Goal: Task Accomplishment & Management: Manage account settings

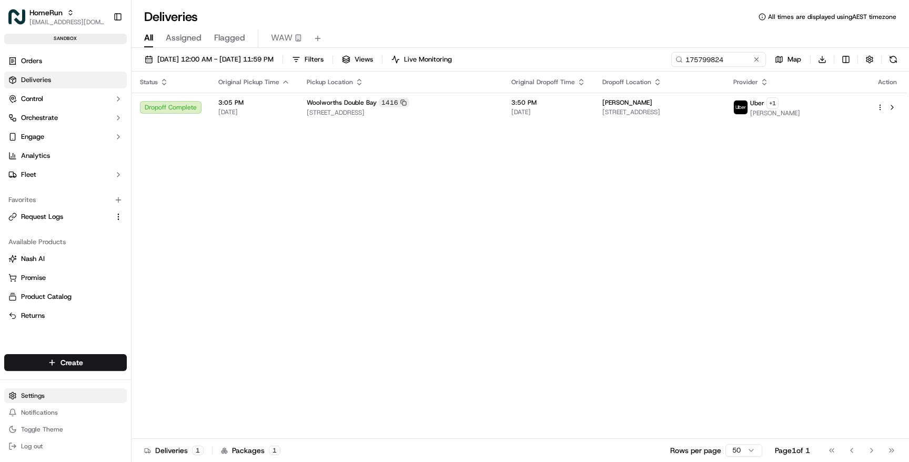
click at [48, 395] on html "HomeRun [EMAIL_ADDRESS][DOMAIN_NAME] Toggle Sidebar sandbox Orders Deliveries C…" at bounding box center [454, 231] width 909 height 462
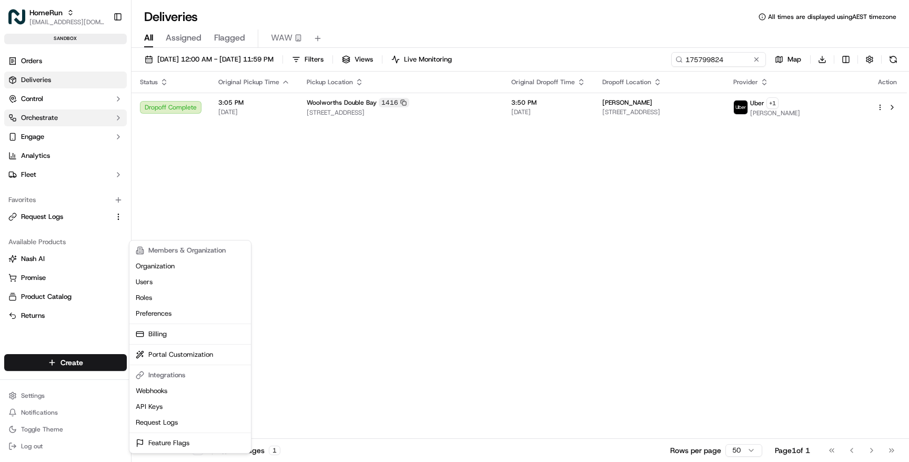
click at [45, 116] on html "HomeRun nlamba1@woolworths.com.au Toggle Sidebar sandbox Orders Deliveries Cont…" at bounding box center [454, 231] width 909 height 462
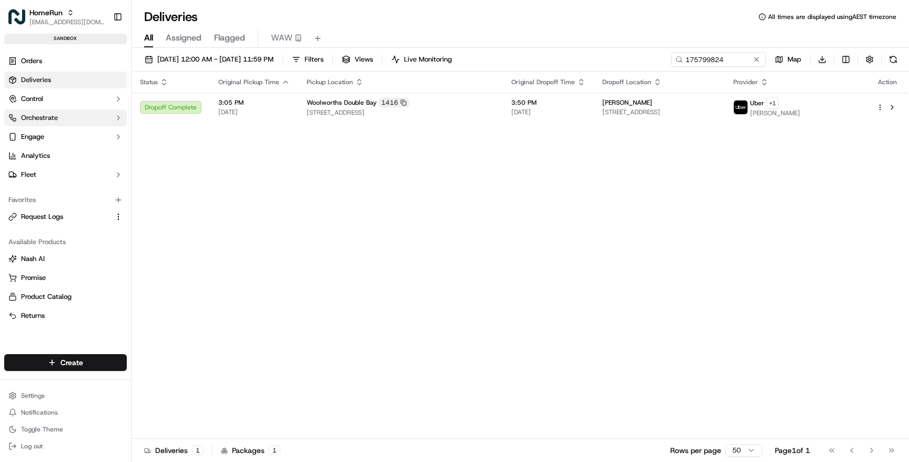
click at [45, 116] on span "Orchestrate" at bounding box center [39, 117] width 37 height 9
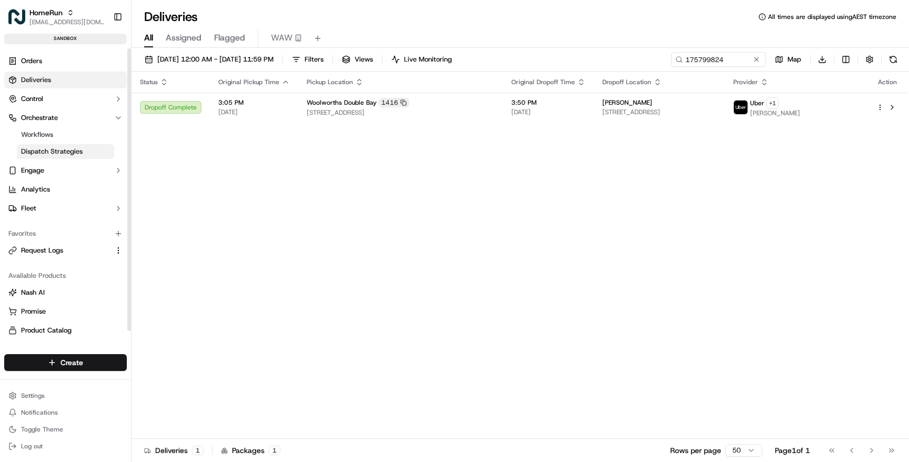
click at [46, 152] on span "Dispatch Strategies" at bounding box center [52, 151] width 62 height 9
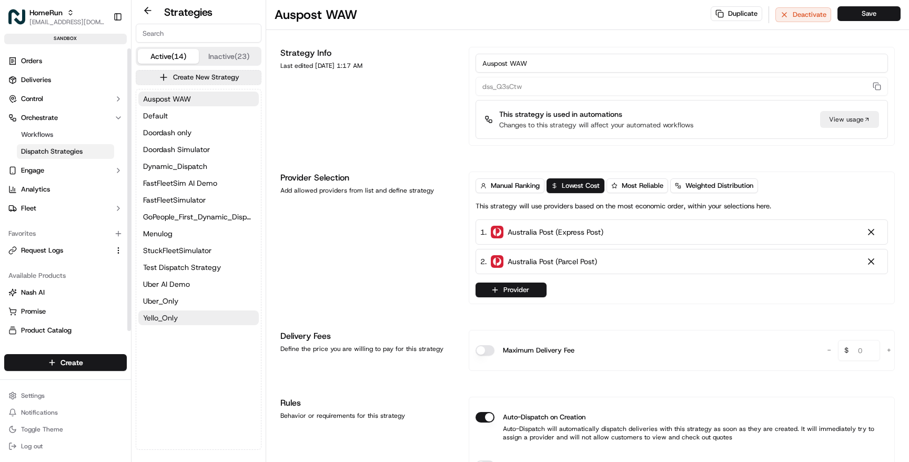
click at [173, 314] on span "Yello_Only" at bounding box center [160, 318] width 35 height 11
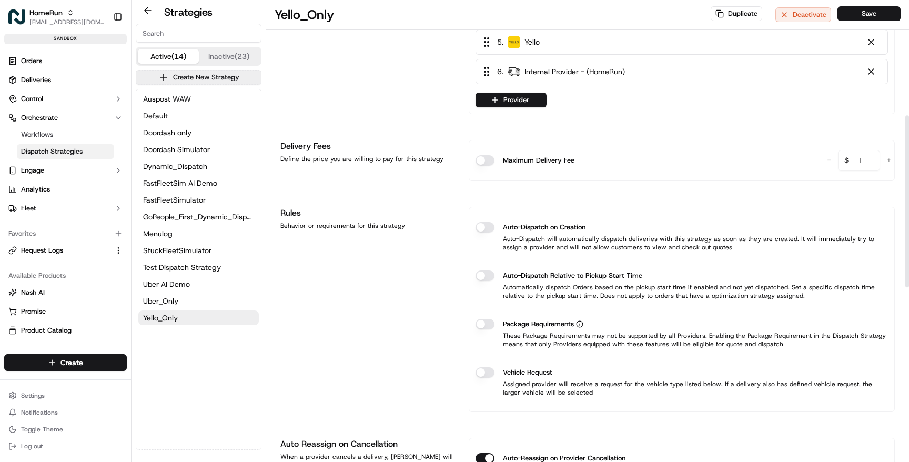
scroll to position [313, 0]
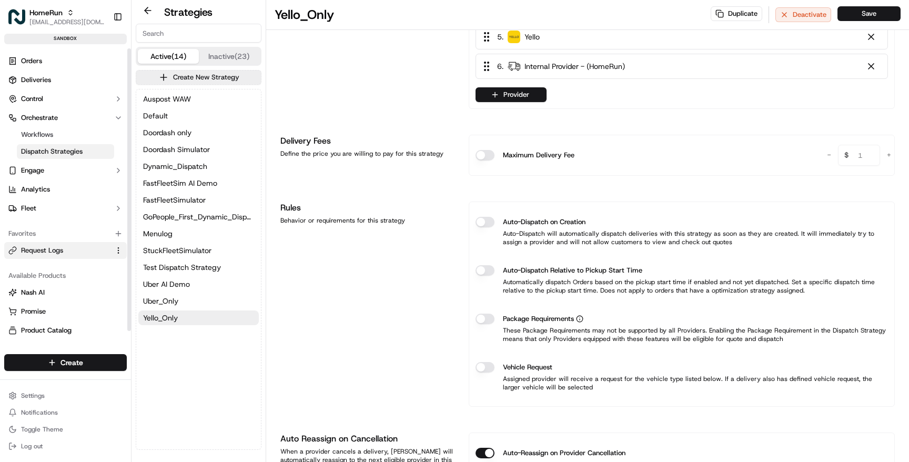
click at [43, 250] on span "Request Logs" at bounding box center [42, 250] width 42 height 9
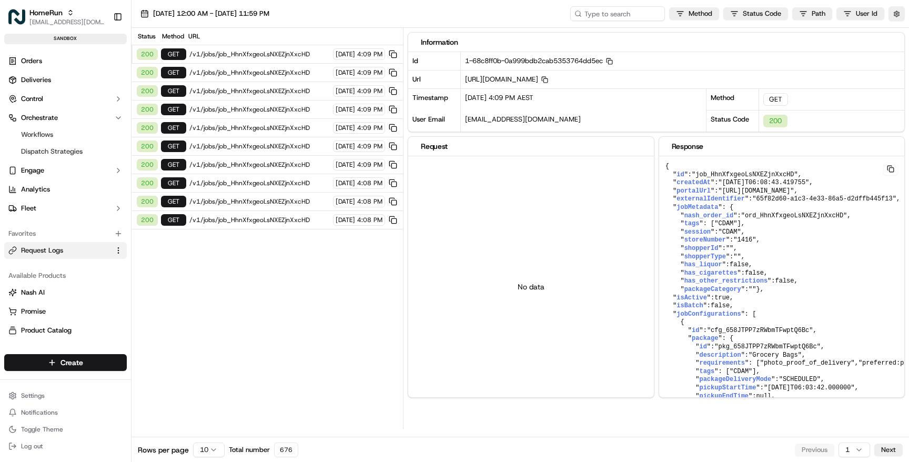
click at [262, 51] on span "/v1/jobs/job_HhnXfxgeoLsNXEZjnXxcHD" at bounding box center [259, 54] width 140 height 8
click at [261, 54] on span "/v1/jobs/job_HhnXfxgeoLsNXEZjnXxcHD" at bounding box center [259, 54] width 140 height 8
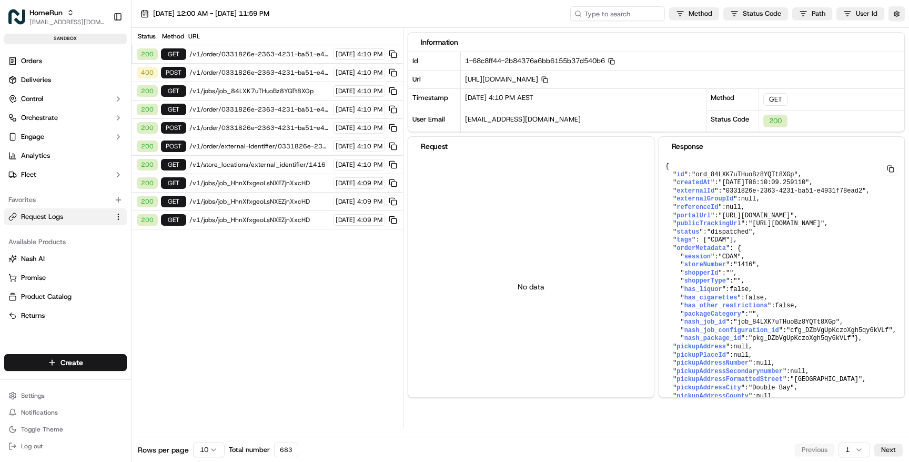
click at [249, 73] on span "/v1/order/0331826e-2363-4231-ba51-e4931f78ead2/autodispatch" at bounding box center [259, 72] width 140 height 8
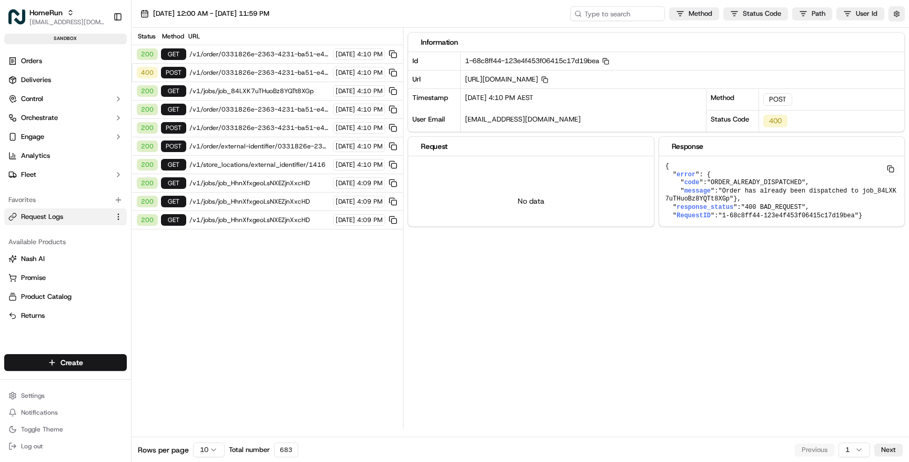
click at [253, 49] on div "200 GET /v1/order/0331826e-2363-4231-ba51-e4931f78ead2 16/09/2025 4:10 PM" at bounding box center [268, 54] width 272 height 18
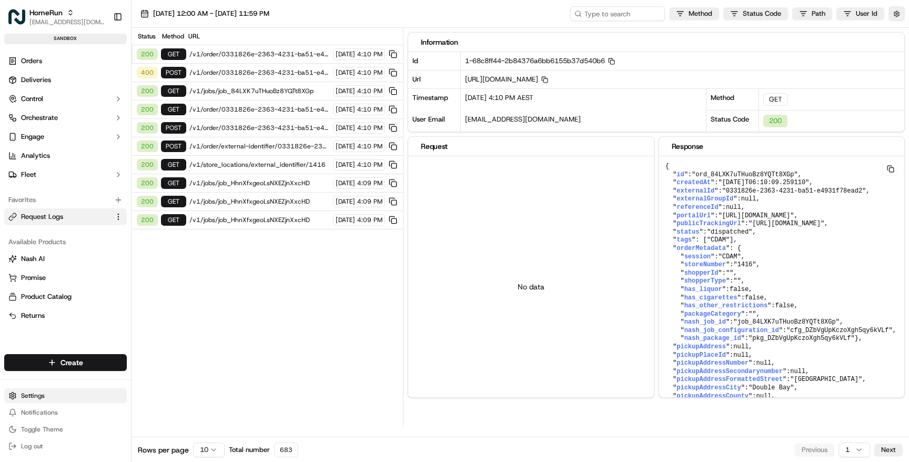
click at [45, 395] on html "HomeRun nlamba1@woolworths.com.au Toggle Sidebar sandbox Orders Deliveries Cont…" at bounding box center [454, 231] width 909 height 462
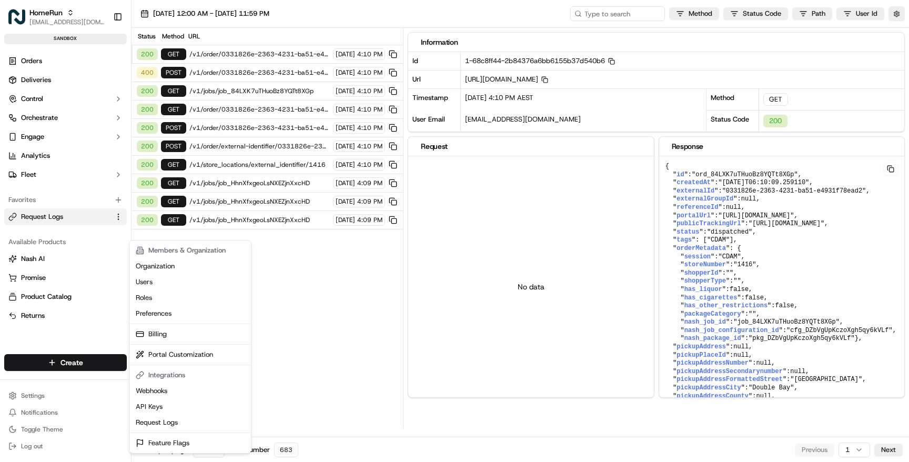
click at [47, 114] on html "HomeRun nlamba1@woolworths.com.au Toggle Sidebar sandbox Orders Deliveries Cont…" at bounding box center [454, 231] width 909 height 462
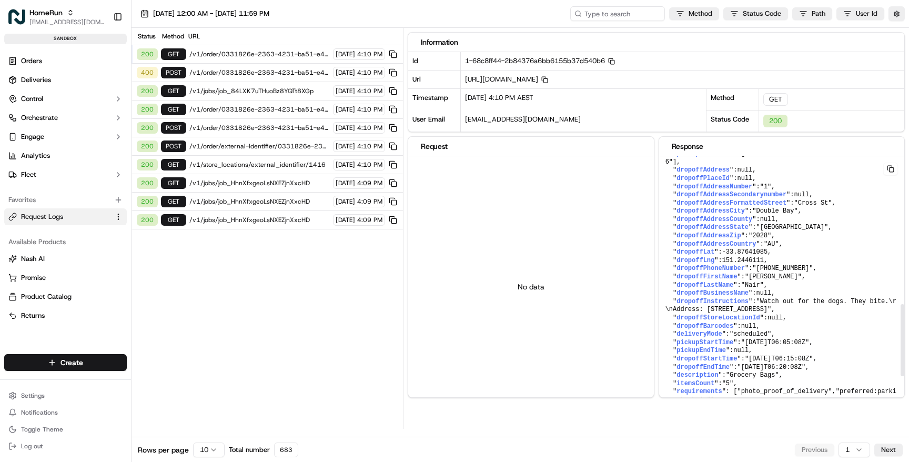
scroll to position [679, 0]
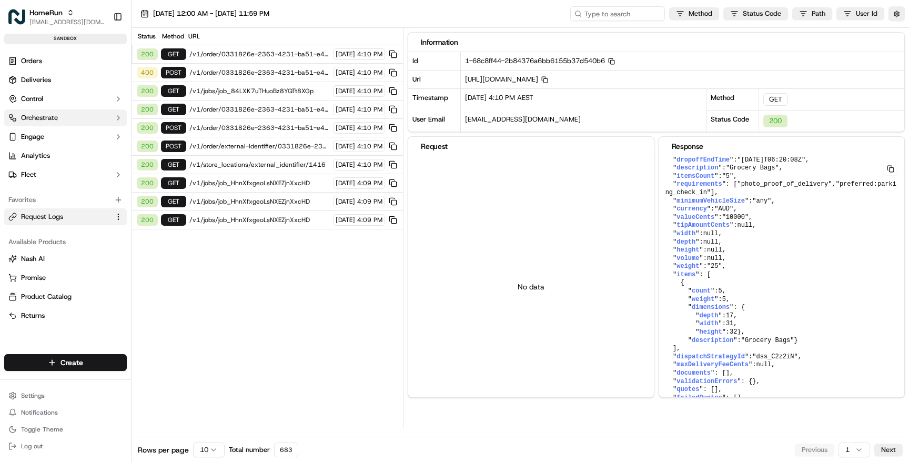
click at [42, 120] on span "Orchestrate" at bounding box center [39, 117] width 37 height 9
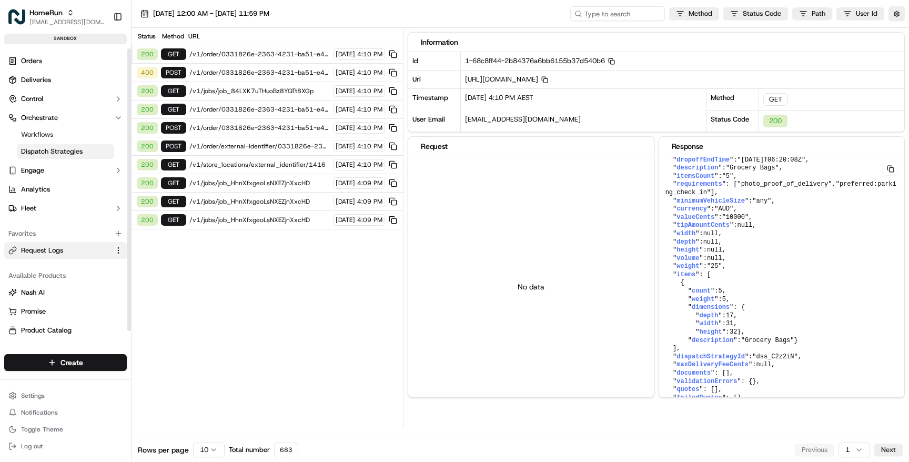
click at [43, 151] on span "Dispatch Strategies" at bounding box center [52, 151] width 62 height 9
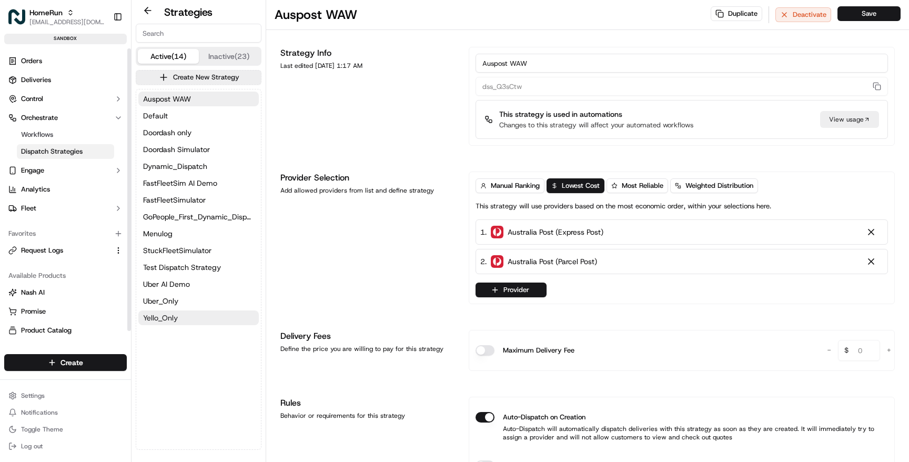
click at [167, 313] on span "Yello_Only" at bounding box center [160, 318] width 35 height 11
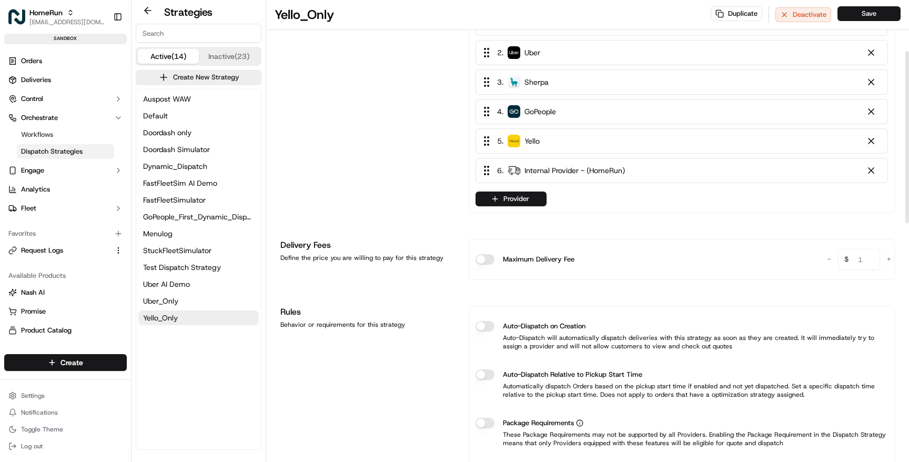
scroll to position [225, 0]
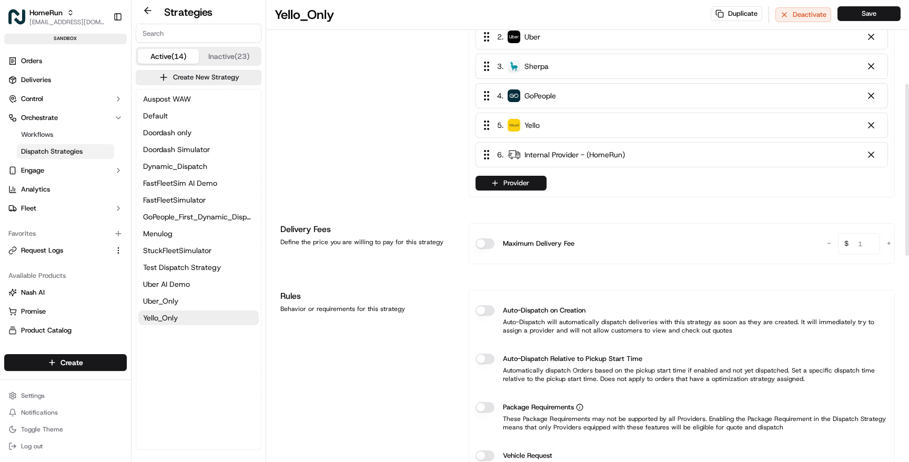
click at [488, 308] on button "Auto-Dispatch on Creation" at bounding box center [485, 310] width 19 height 11
click at [479, 308] on button "Auto-Dispatch on Creation" at bounding box center [485, 310] width 19 height 11
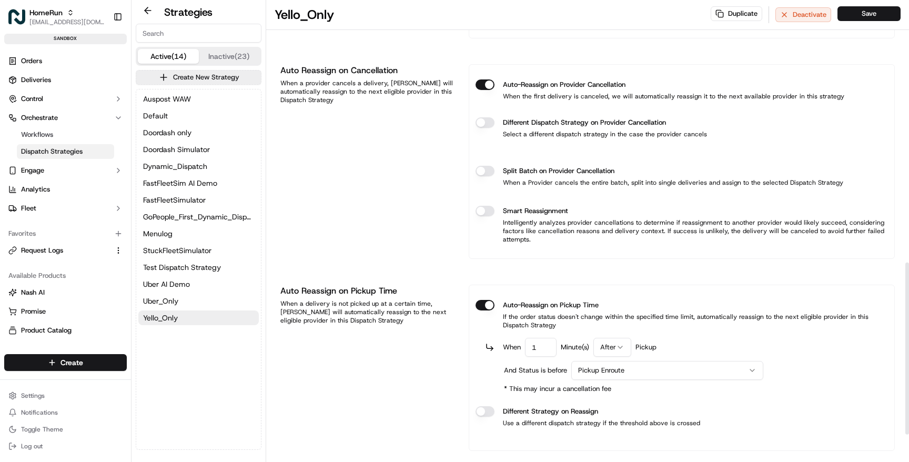
scroll to position [778, 0]
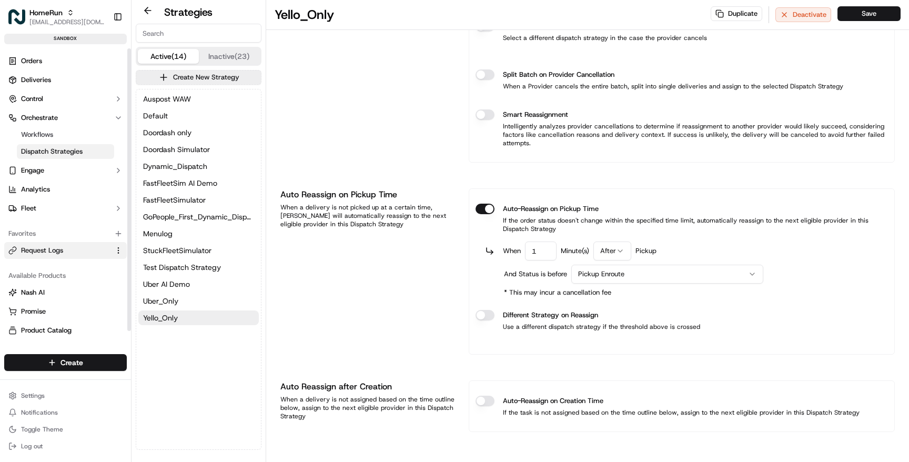
click at [36, 252] on span "Request Logs" at bounding box center [42, 250] width 42 height 9
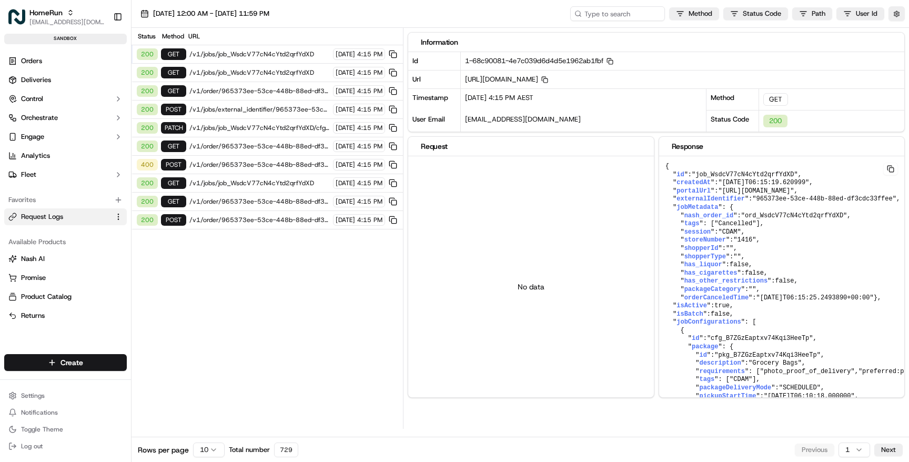
click at [261, 105] on span "/v1/jobs/external_identifier/965373ee-53ce-448b-88ed-df3cdc33ffee/cancel" at bounding box center [259, 109] width 140 height 8
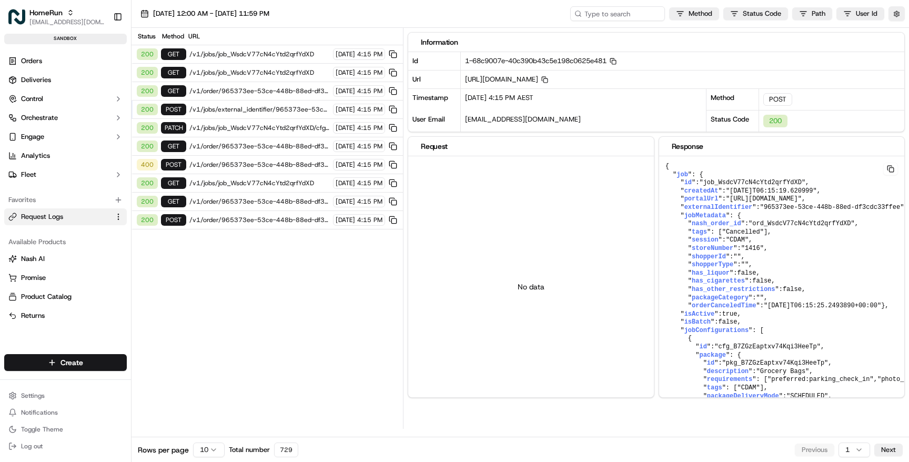
click at [239, 167] on span "/v1/order/965373ee-53ce-448b-88ed-df3cdc33ffee/autodispatch" at bounding box center [259, 164] width 140 height 8
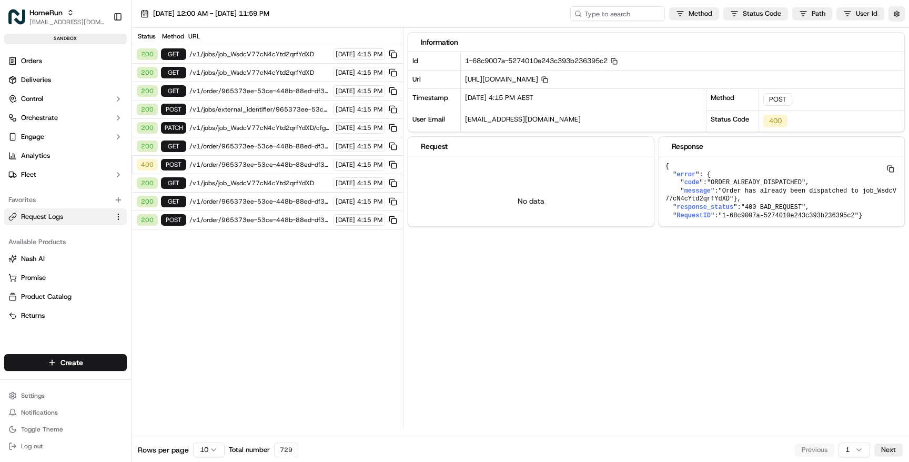
click at [229, 146] on span "/v1/order/965373ee-53ce-448b-88ed-df3cdc33ffee" at bounding box center [259, 146] width 140 height 8
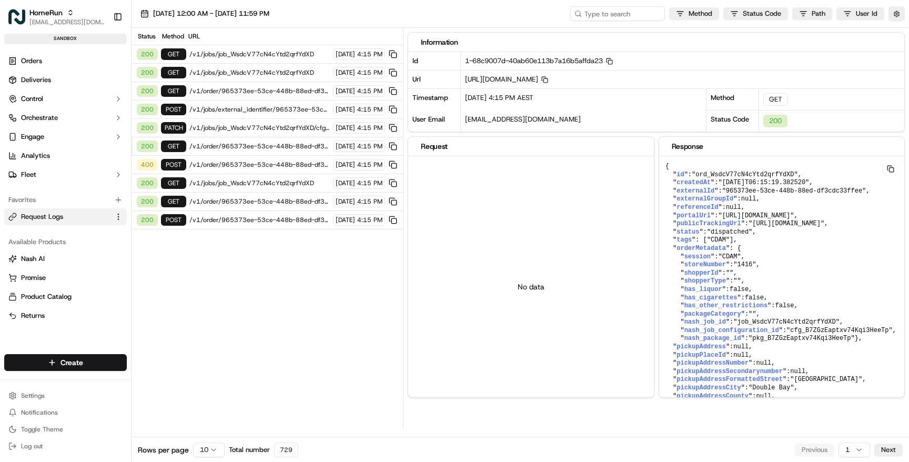
click at [225, 128] on span "/v1/jobs/job_WsdcV77cN4cYtd2qrfYdXD/cfg_B7ZGzEaptxv74Kqi3HeeTp" at bounding box center [259, 128] width 140 height 8
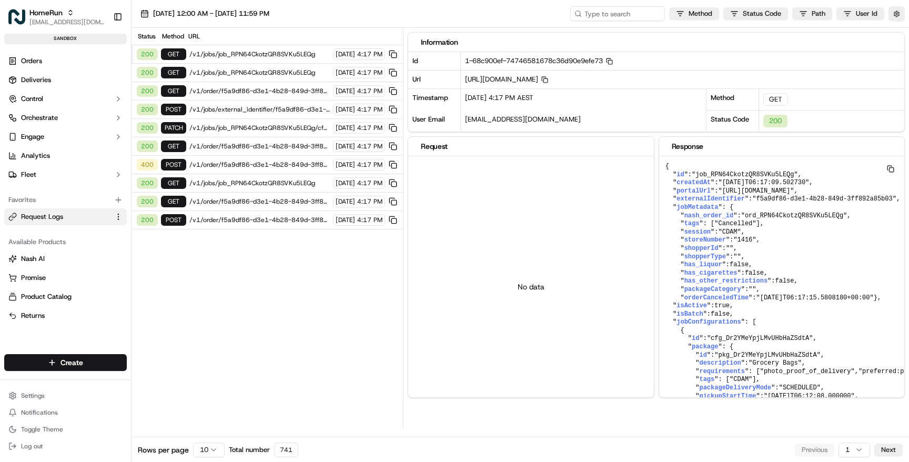
click at [256, 52] on span "/v1/jobs/job_RPN64CkotzQR8SVKu5LEQg" at bounding box center [259, 54] width 140 height 8
click at [239, 73] on span "/v1/jobs/job_RPN64CkotzQR8SVKu5LEQg" at bounding box center [259, 72] width 140 height 8
click at [227, 146] on span "/v1/order/f5a9df86-d3e1-4b28-849d-3ff892a85b03" at bounding box center [259, 146] width 140 height 8
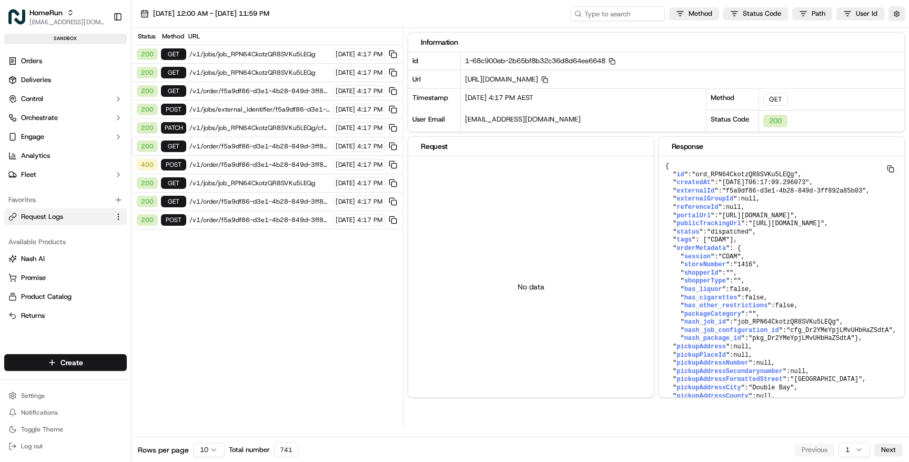
click at [235, 220] on span "/v1/order/f5a9df86-d3e1-4b28-849d-3ff892a85b03/autodispatch" at bounding box center [259, 220] width 140 height 8
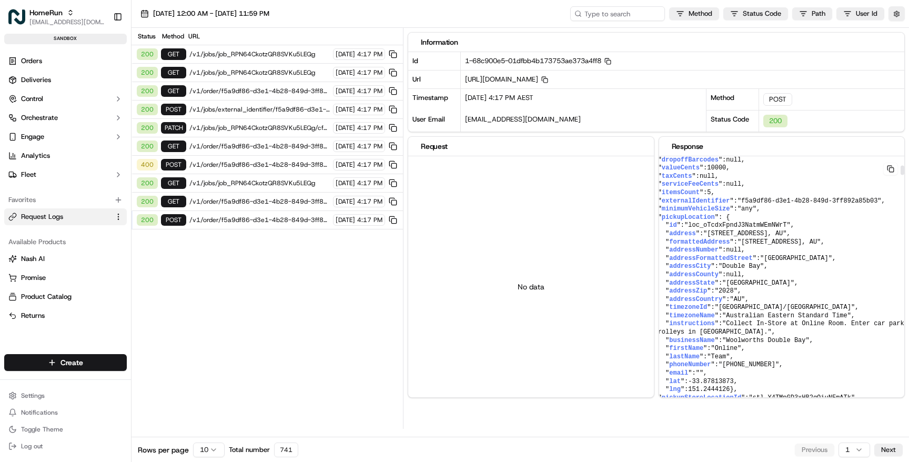
scroll to position [275, 45]
click at [243, 200] on span "/v1/order/f5a9df86-d3e1-4b28-849d-3ff892a85b03" at bounding box center [259, 201] width 140 height 8
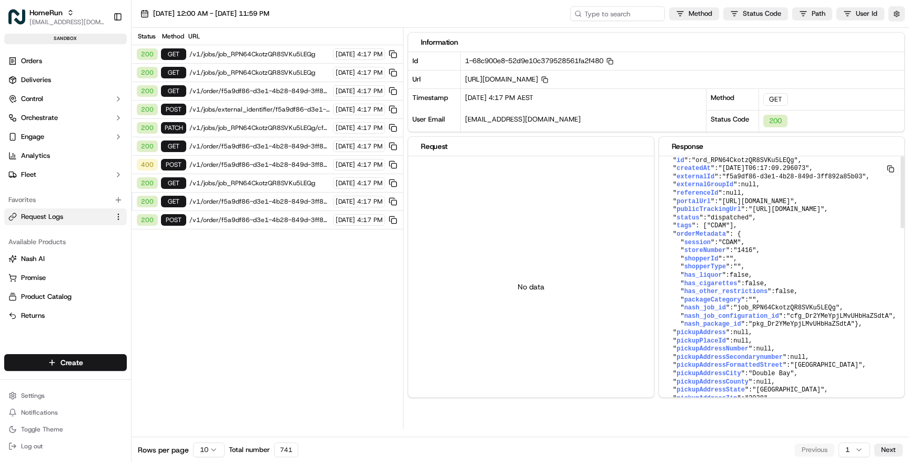
scroll to position [0, 0]
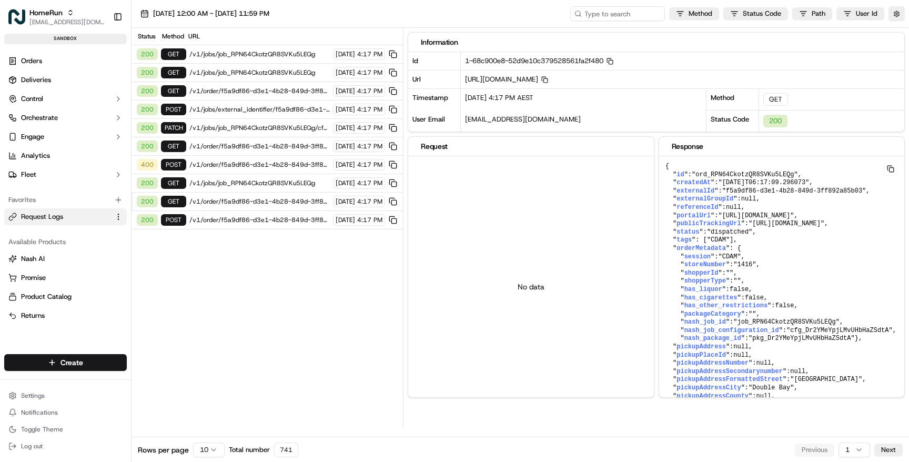
click at [224, 184] on span "/v1/jobs/job_RPN64CkotzQR8SVKu5LEQg" at bounding box center [259, 183] width 140 height 8
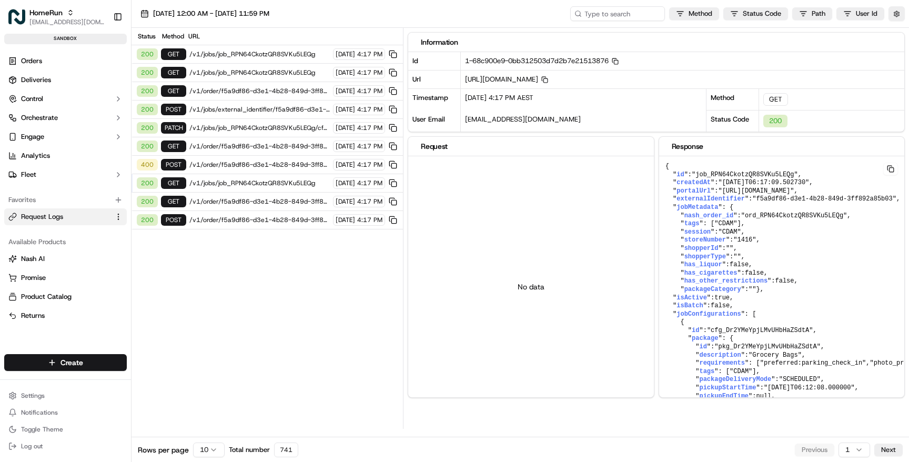
click at [242, 162] on span "/v1/order/f5a9df86-d3e1-4b28-849d-3ff892a85b03/autodispatch" at bounding box center [259, 164] width 140 height 8
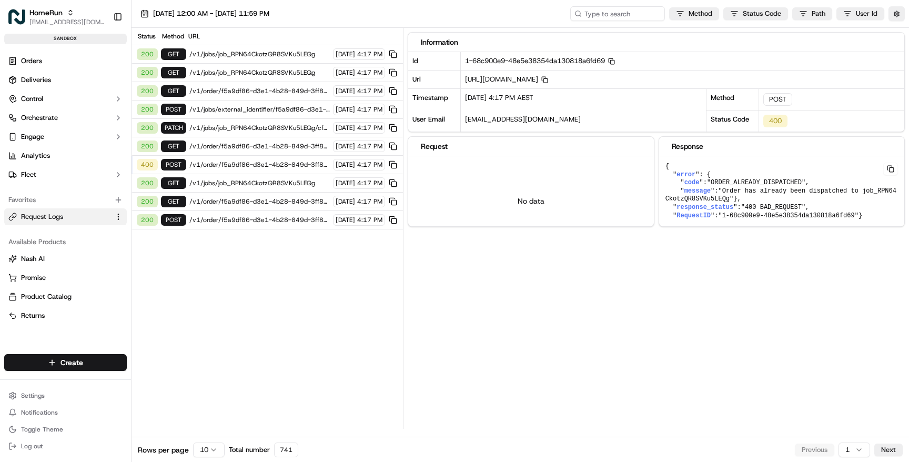
click at [245, 146] on span "/v1/order/f5a9df86-d3e1-4b28-849d-3ff892a85b03" at bounding box center [259, 146] width 140 height 8
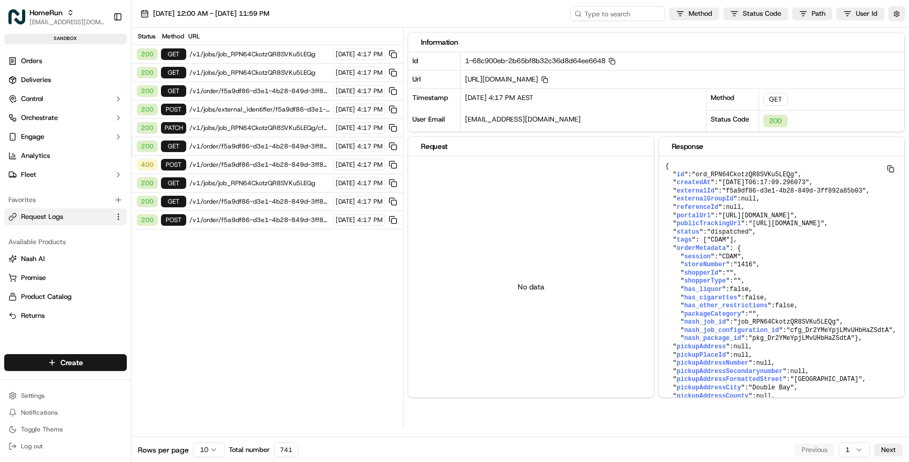
click at [255, 144] on span "/v1/order/f5a9df86-d3e1-4b28-849d-3ff892a85b03" at bounding box center [259, 146] width 140 height 8
click at [252, 128] on span "/v1/jobs/job_RPN64CkotzQR8SVKu5LEQg/cfg_Dr2YMeYpjLMvUHbHaZSdtA" at bounding box center [259, 128] width 140 height 8
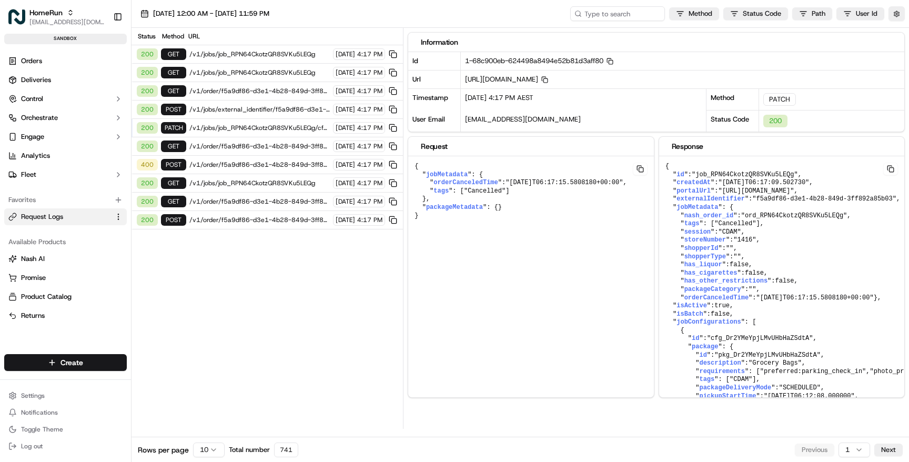
click at [248, 109] on span "/v1/jobs/external_identifier/f5a9df86-d3e1-4b28-849d-3ff892a85b03/cancel" at bounding box center [259, 109] width 140 height 8
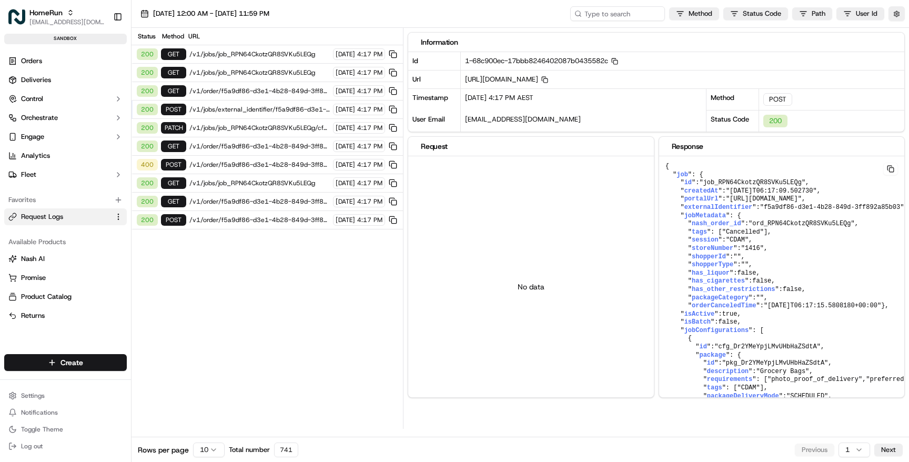
click at [243, 92] on span "/v1/order/f5a9df86-d3e1-4b28-849d-3ff892a85b03" at bounding box center [259, 91] width 140 height 8
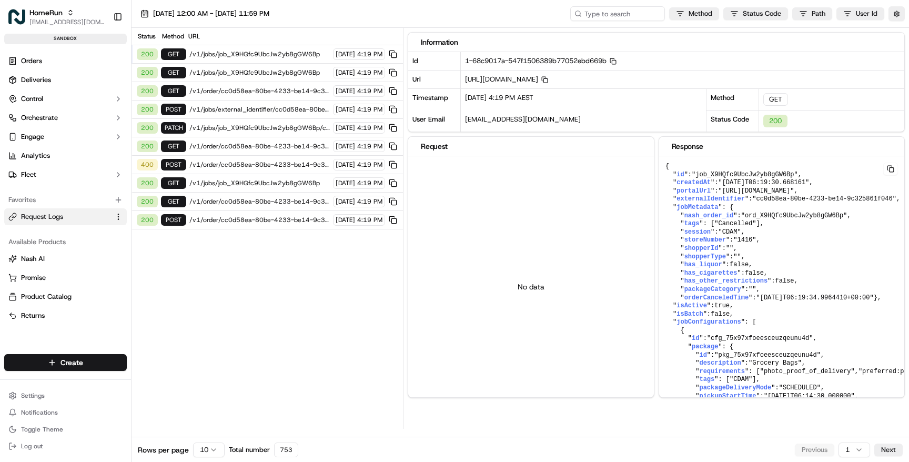
click at [246, 220] on span "/v1/order/cc0d58ea-80be-4233-be14-9c325861f046/autodispatch" at bounding box center [259, 220] width 140 height 8
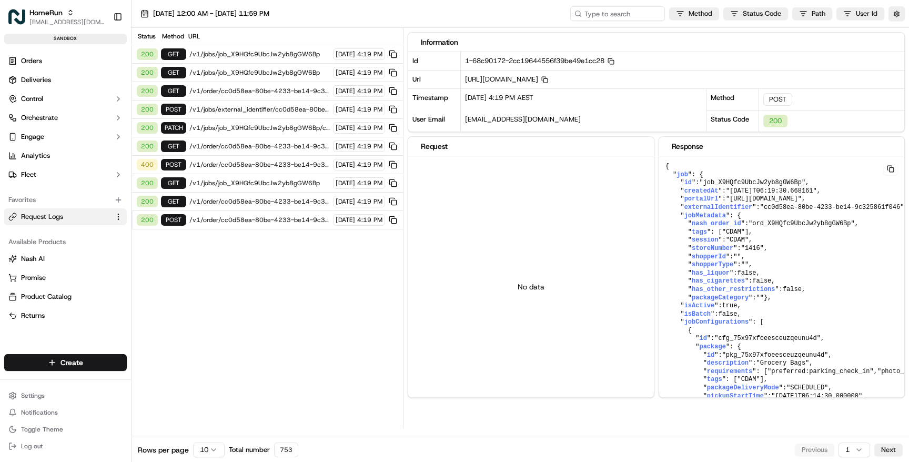
click at [244, 199] on span "/v1/order/cc0d58ea-80be-4233-be14-9c325861f046" at bounding box center [259, 201] width 140 height 8
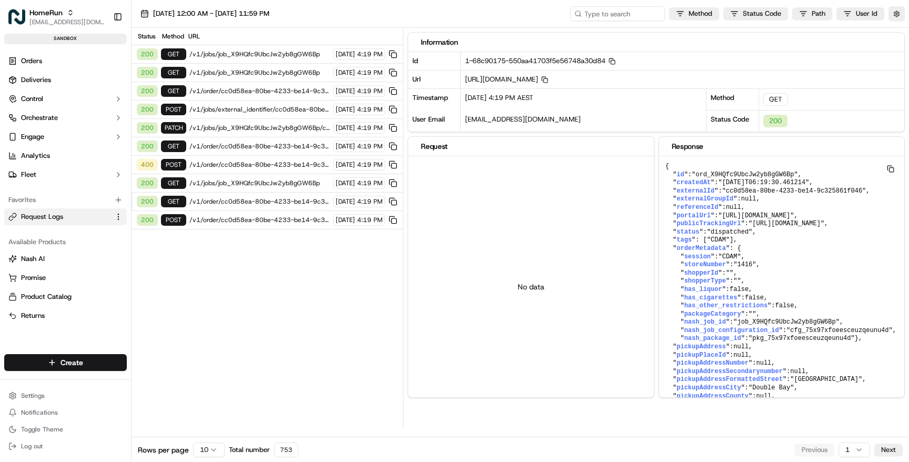
click at [242, 184] on span "/v1/jobs/job_X9HQfc9UbcJw2yb8gGW6Bp" at bounding box center [259, 183] width 140 height 8
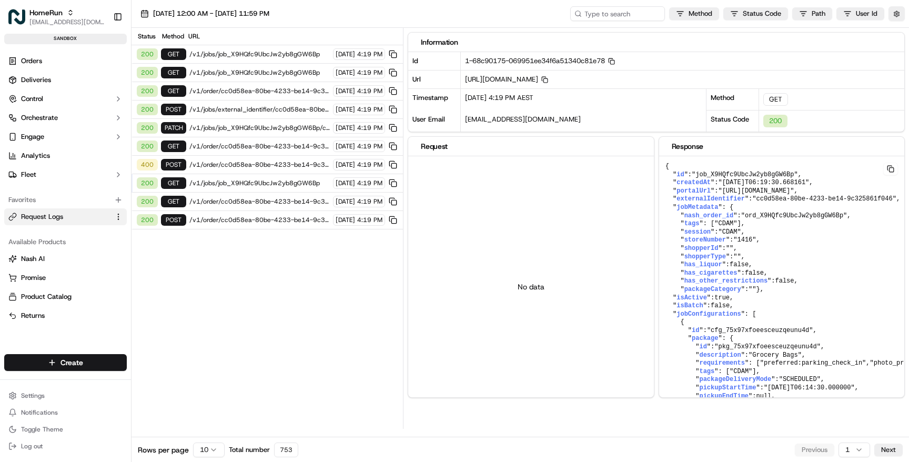
click at [239, 167] on span "/v1/order/cc0d58ea-80be-4233-be14-9c325861f046/autodispatch" at bounding box center [259, 164] width 140 height 8
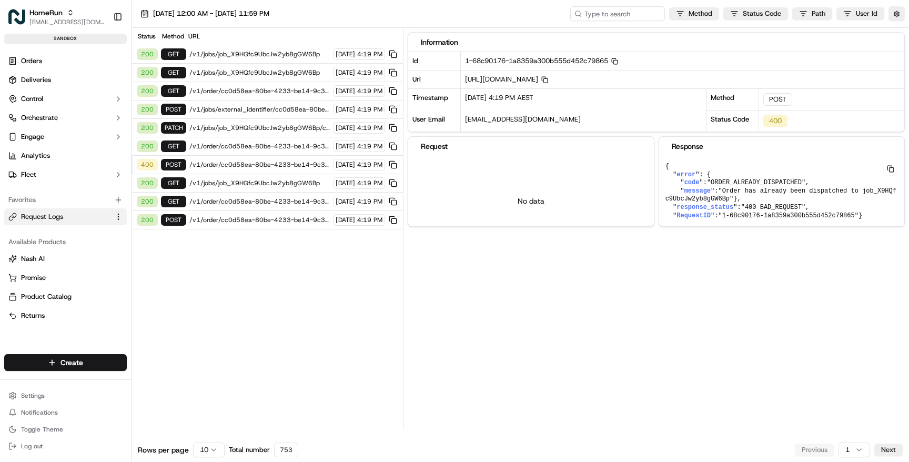
click at [234, 146] on span "/v1/order/cc0d58ea-80be-4233-be14-9c325861f046" at bounding box center [259, 146] width 140 height 8
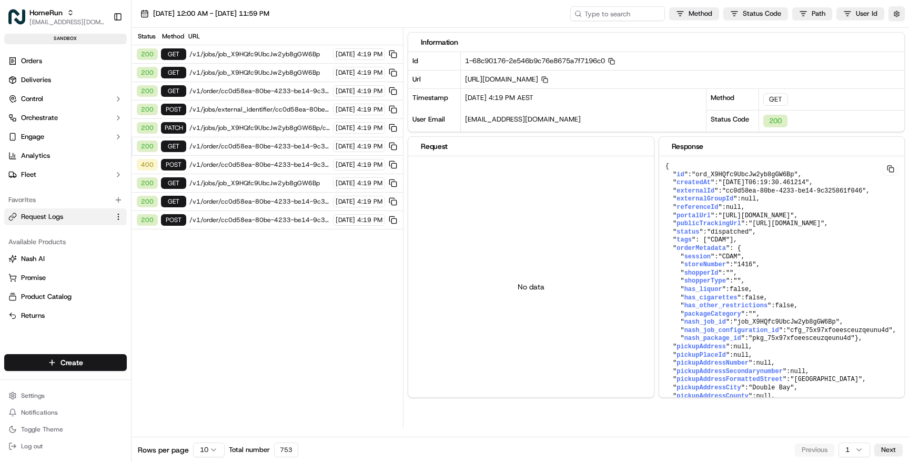
click at [232, 126] on span "/v1/jobs/job_X9HQfc9UbcJw2yb8gGW6Bp/cfg_75x97xfoeesceuzqeunu4d" at bounding box center [259, 128] width 140 height 8
click at [260, 111] on span "/v1/store_locations/external_identifier/1416" at bounding box center [259, 109] width 140 height 8
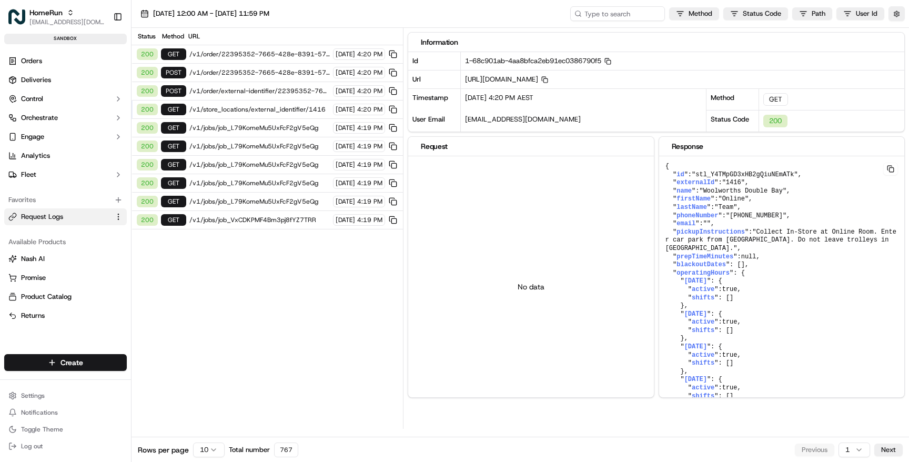
click at [252, 93] on span "/v1/order/external-identifier/22395352-7665-428e-8391-57d553934314" at bounding box center [259, 91] width 140 height 8
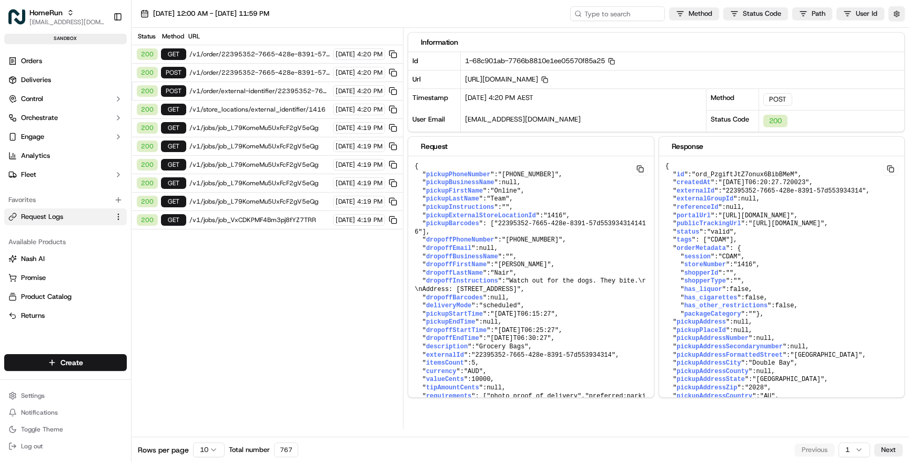
click at [248, 74] on span "/v1/order/22395352-7665-428e-8391-57d553934314/autodispatch" at bounding box center [259, 72] width 140 height 8
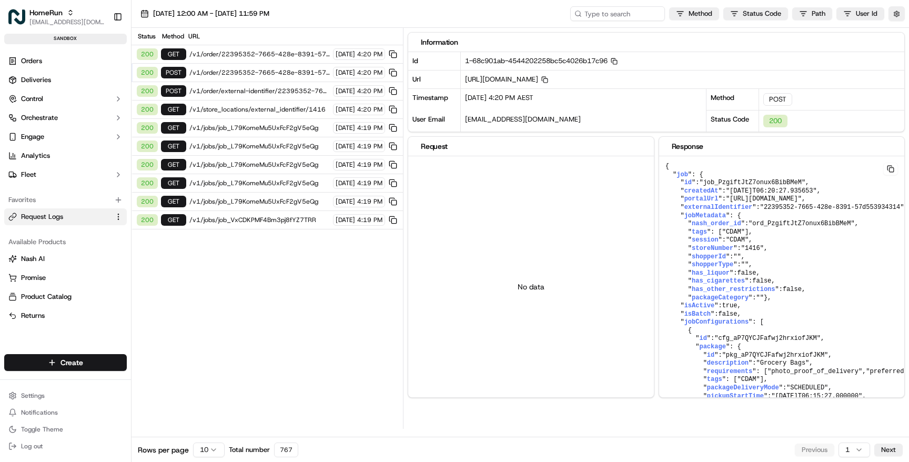
click at [245, 55] on span "/v1/order/22395352-7665-428e-8391-57d553934314" at bounding box center [259, 54] width 140 height 8
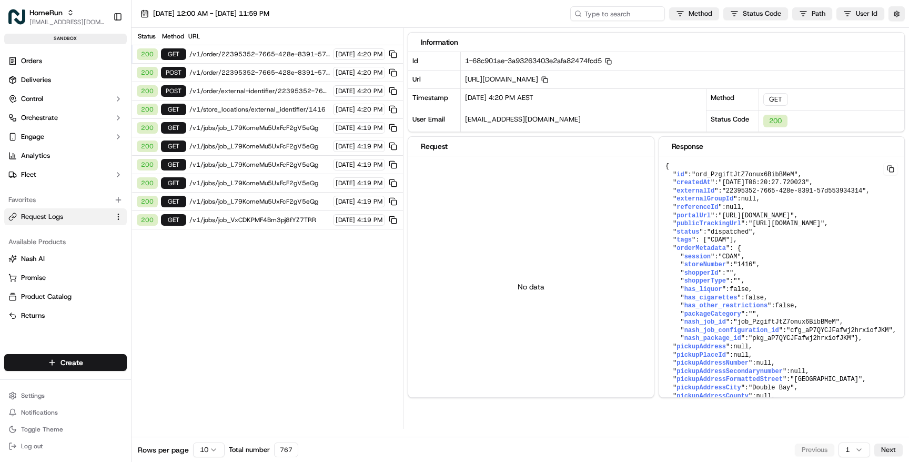
click at [327, 14] on div "16/09/2025 12:00 AM - 16/09/2025 11:59 PM Method Status Code Path User Id" at bounding box center [521, 14] width 778 height 28
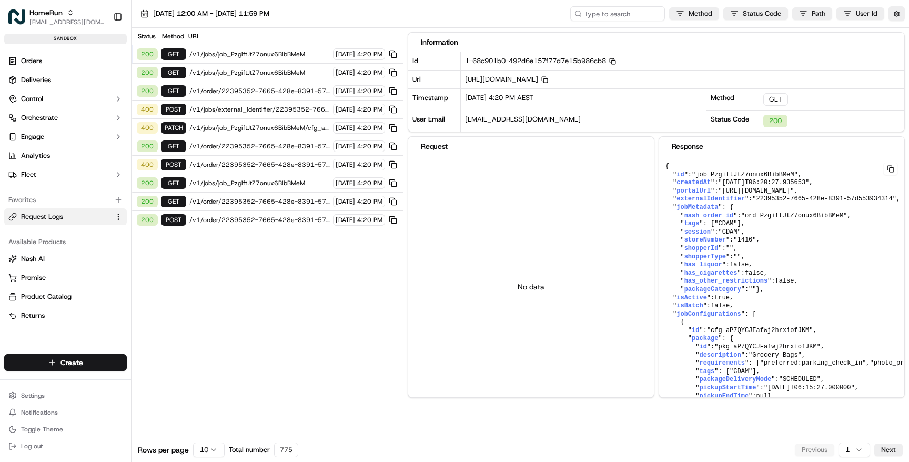
click at [256, 124] on span "/v1/jobs/job_PzgiftJtZ7onux6BibBMeM/cfg_aP7QYCJFafwj2hrxiofJKM" at bounding box center [259, 128] width 140 height 8
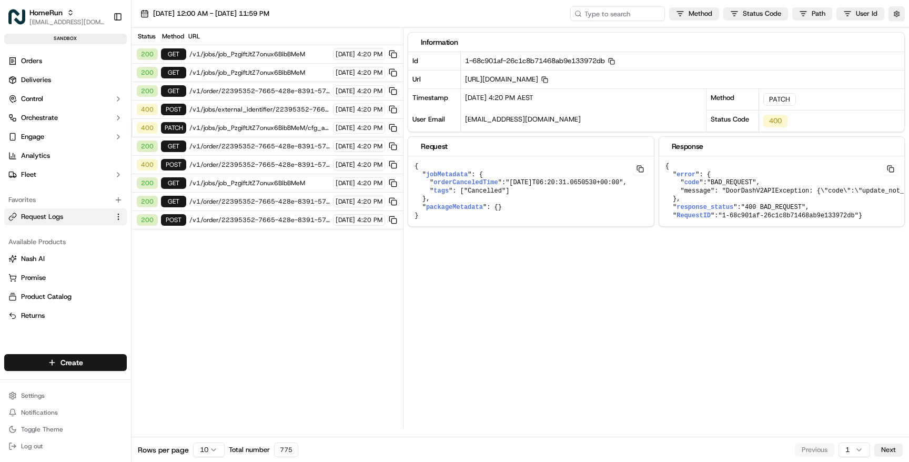
click at [402, 340] on div "Status Method URL 200 GET /v1/jobs/job_PzgiftJtZ7onux6BibBMeM [DATE] 4:20 PM 20…" at bounding box center [268, 228] width 272 height 401
click at [56, 116] on span "Orchestrate" at bounding box center [39, 117] width 37 height 9
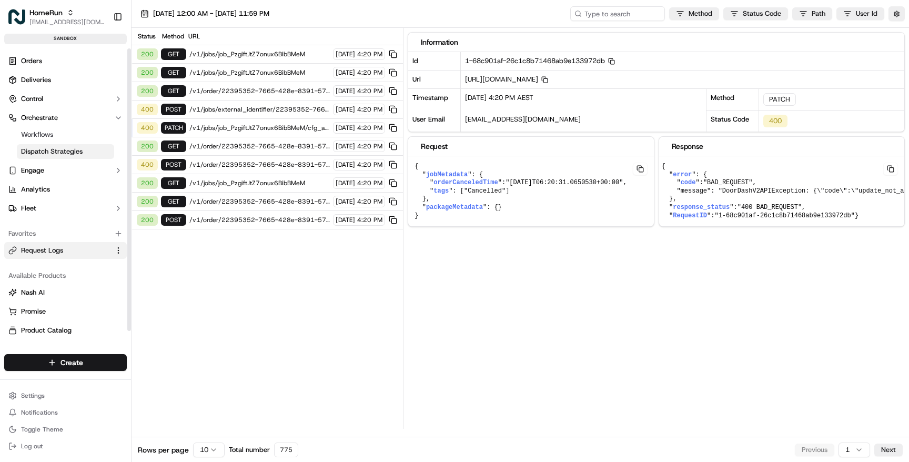
click at [54, 151] on span "Dispatch Strategies" at bounding box center [52, 151] width 62 height 9
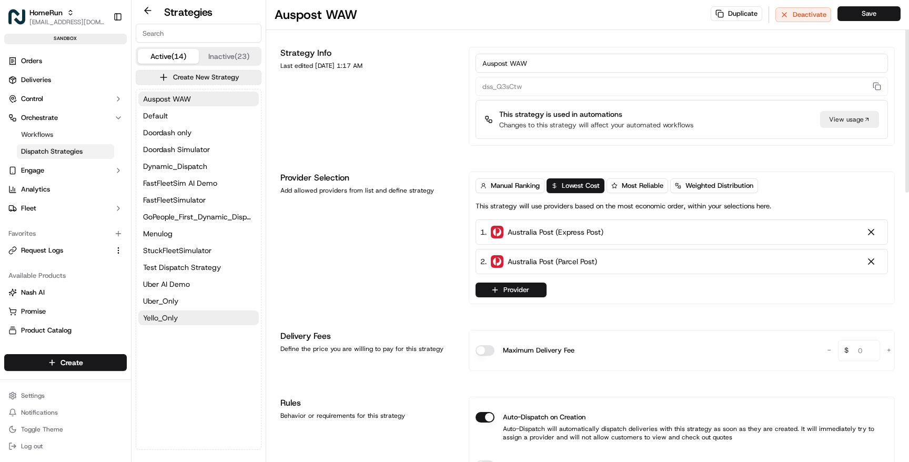
click at [158, 316] on span "Yello_Only" at bounding box center [160, 318] width 35 height 11
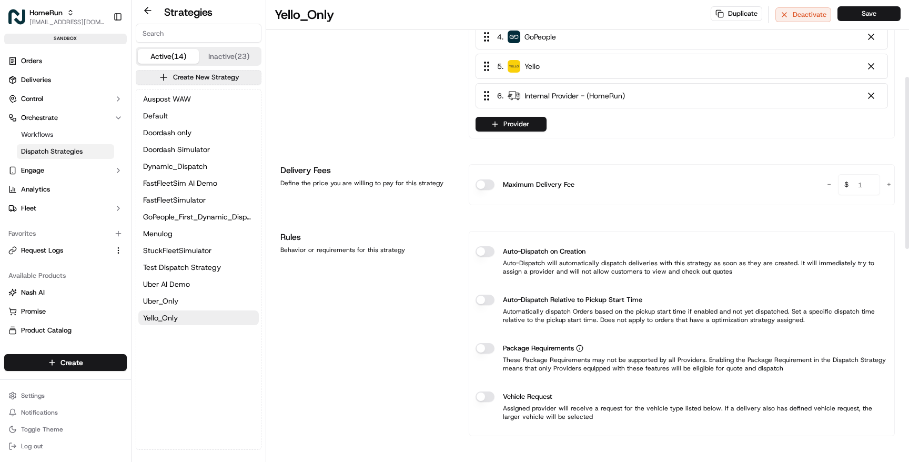
scroll to position [296, 0]
